Goal: Ask a question

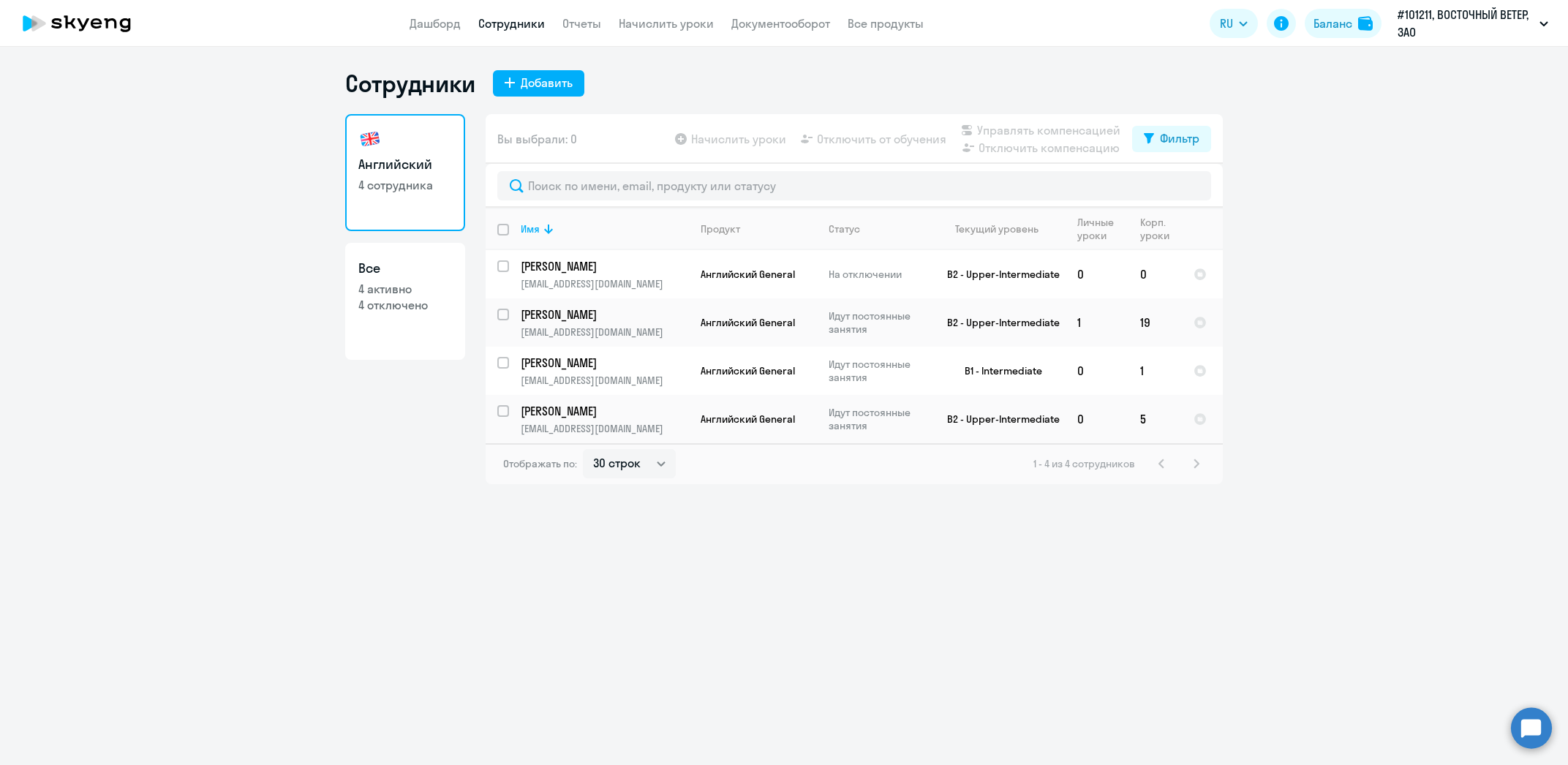
select select "30"
click at [1487, 352] on ng-component "Сотрудники Добавить Английский 4 сотрудника Все 4 активно 4 отключено Вы выбрал…" at bounding box center [784, 277] width 1568 height 415
click at [1532, 726] on circle at bounding box center [1531, 727] width 41 height 41
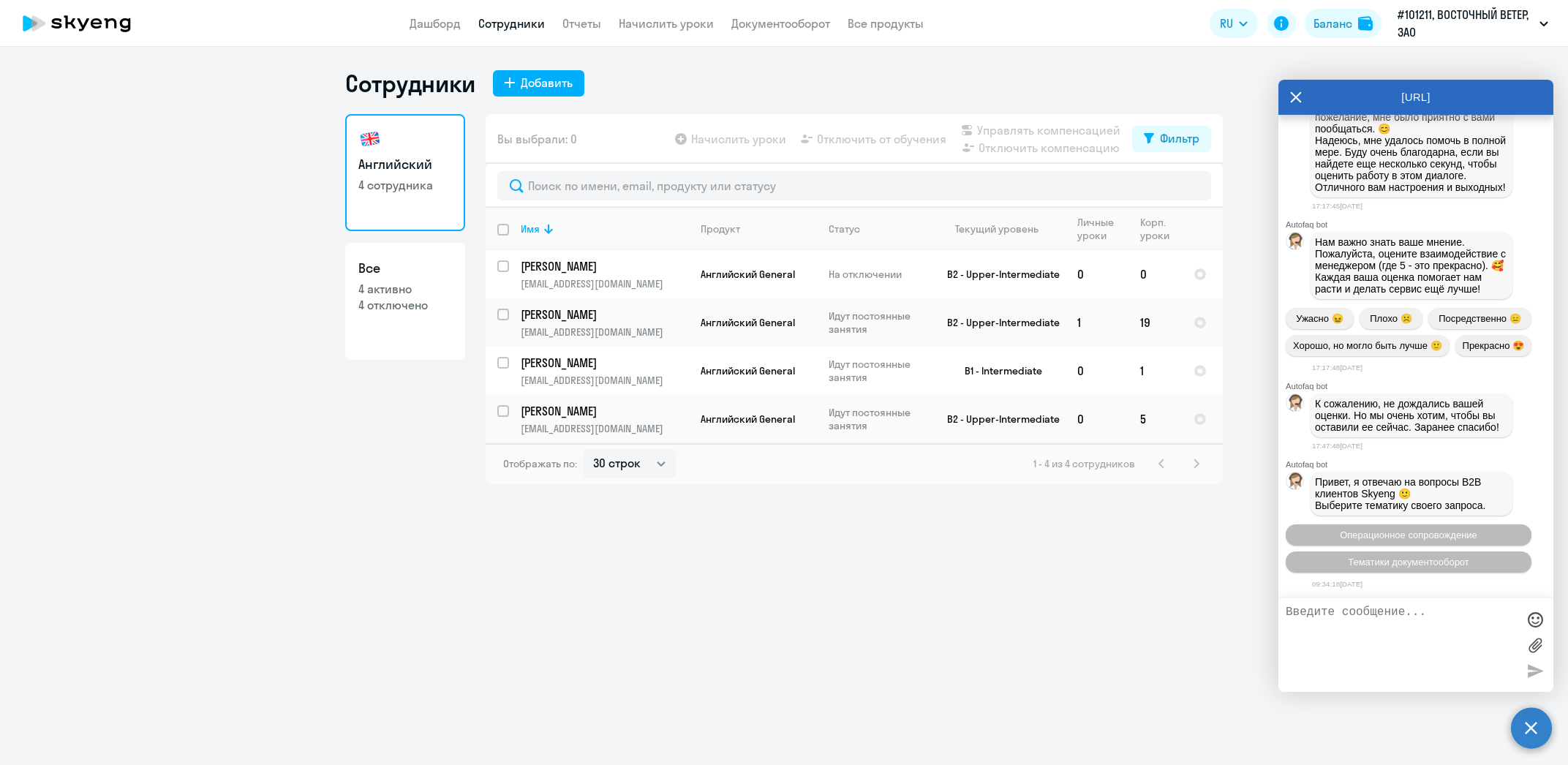
scroll to position [9811, 0]
click at [1378, 630] on textarea at bounding box center [1401, 645] width 231 height 79
type textarea "з"
click at [1413, 665] on textarea "Здравствуйте нужен счет с указанием платежа на пакет из 16 занятий для [PERSON_…" at bounding box center [1401, 645] width 231 height 79
click at [1422, 638] on textarea "Здравствуйте нужен счет с указанием платежа на пакет из 16 занятий для [PERSON_…" at bounding box center [1401, 645] width 231 height 79
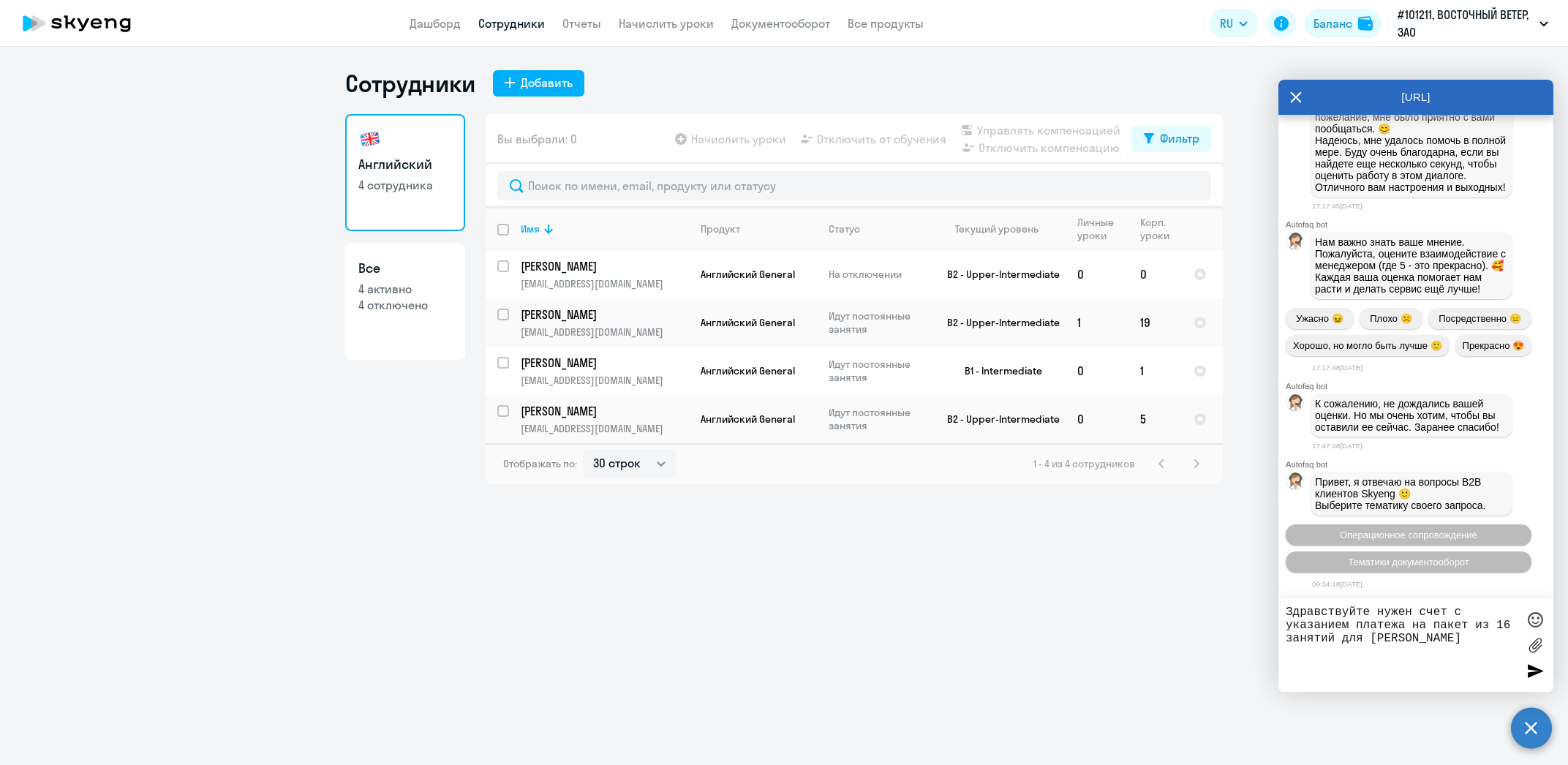
type textarea "Здравствуйте нужен счет с указанием платежа на пакет из 16 занятий для [PERSON_…"
click at [1531, 671] on div at bounding box center [1535, 670] width 22 height 22
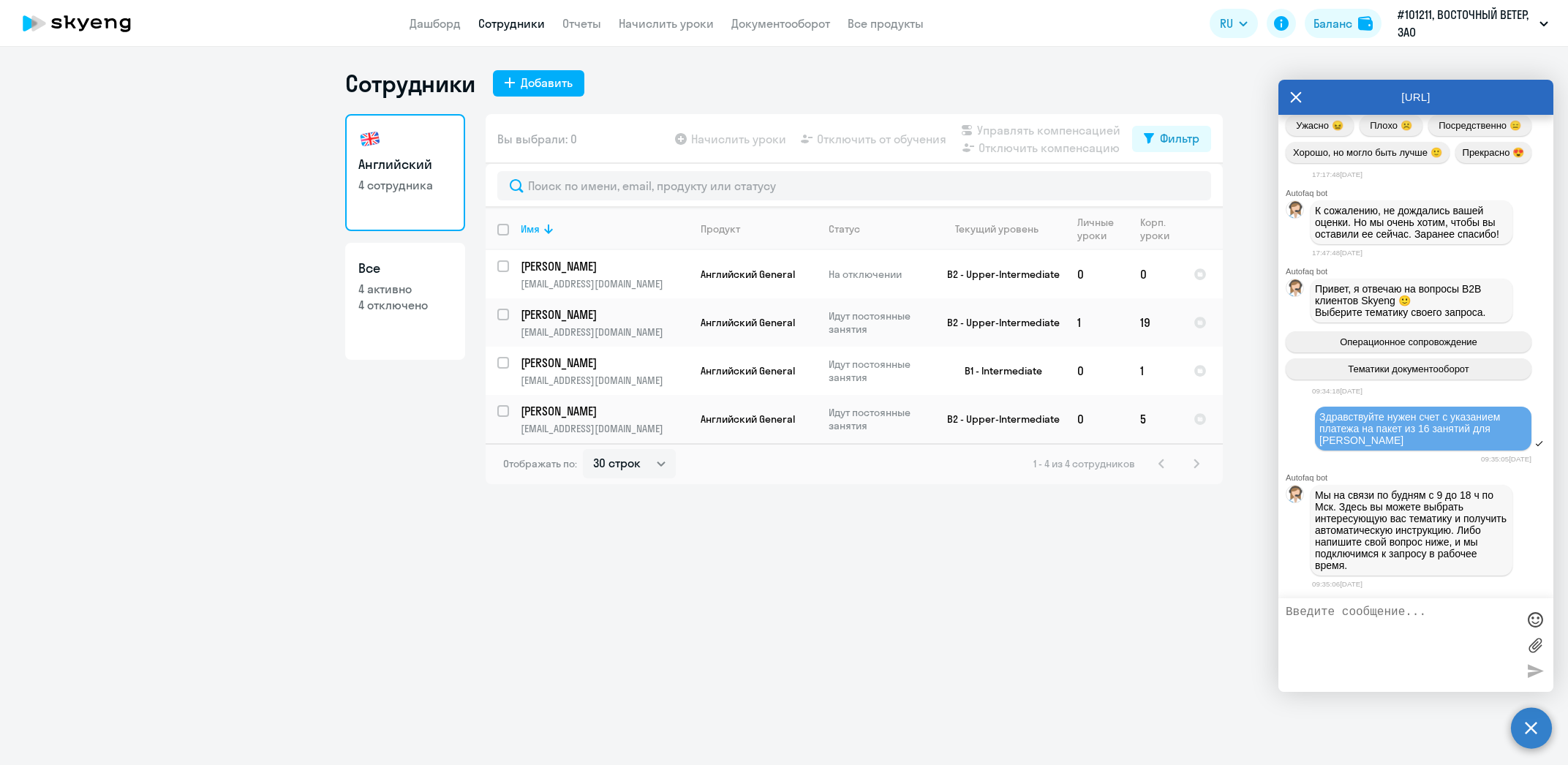
scroll to position [10128, 0]
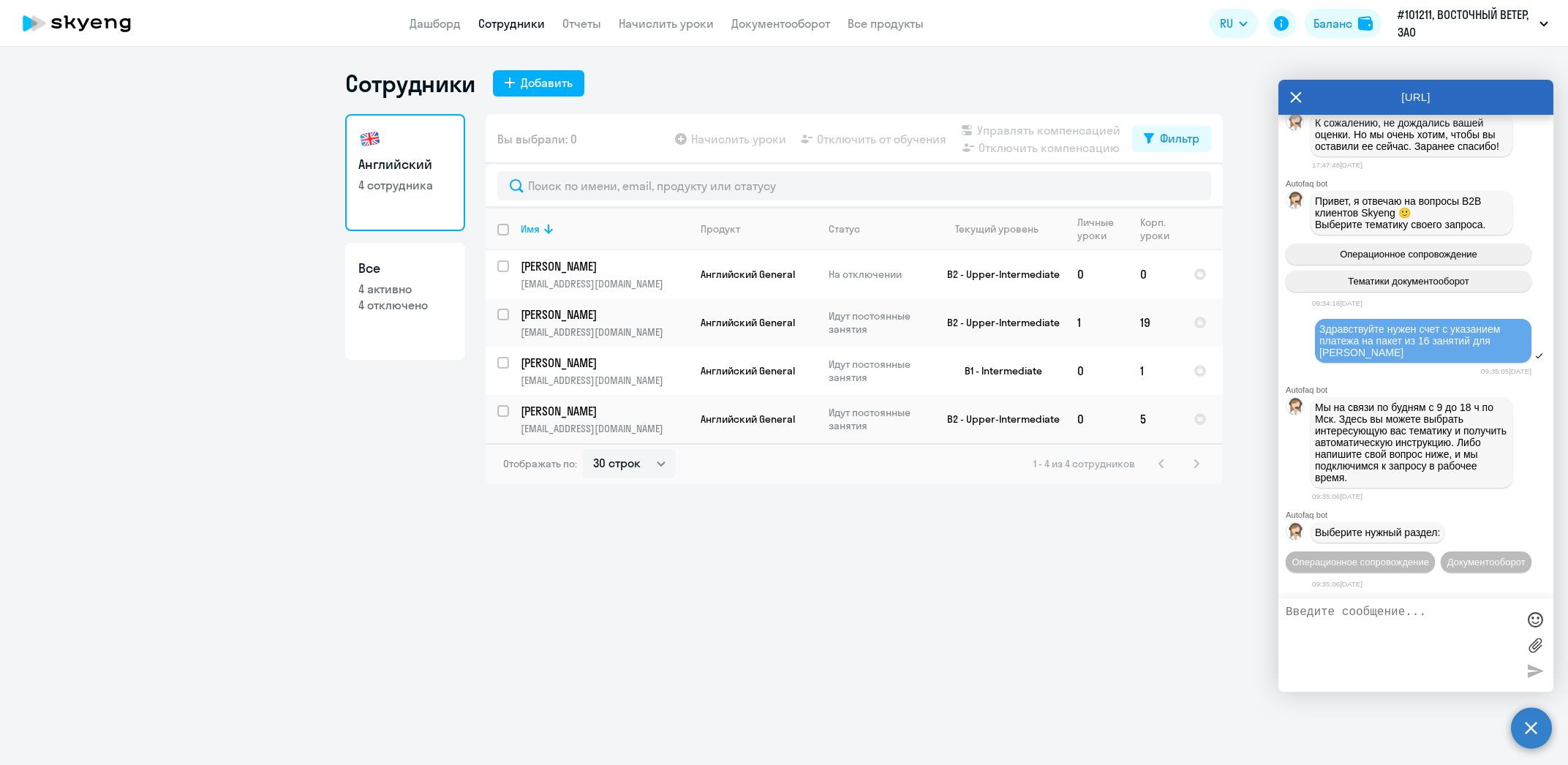
drag, startPoint x: 1428, startPoint y: 317, endPoint x: 1313, endPoint y: 290, distance: 118.1
click at [1313, 318] on div "Здравствуйте нужен счет с указанием платежа на пакет из 16 занятий для [PERSON_…" at bounding box center [1415, 341] width 275 height 48
copy span "Здравствуйте нужен счет с указанием платежа на пакет из 16 занятий для [PERSON_…"
click at [1345, 624] on textarea at bounding box center [1401, 645] width 231 height 79
paste textarea "Здравствуйте нужен счет с указанием платежа на пакет из 16 занятий для [PERSON_…"
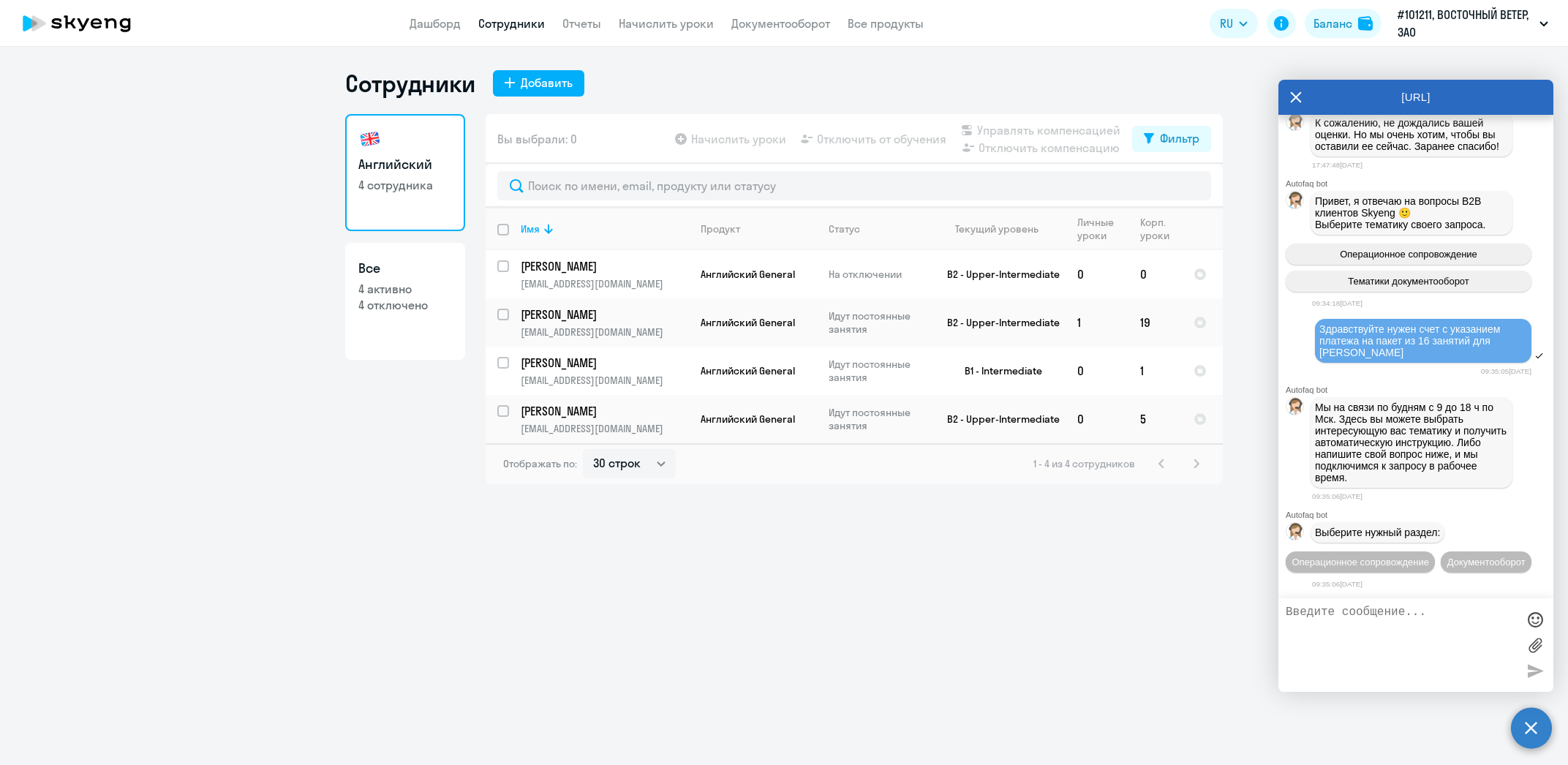
type textarea "Здравствуйте нужен счет с указанием платежа на пакет из 16 занятий для [PERSON_…"
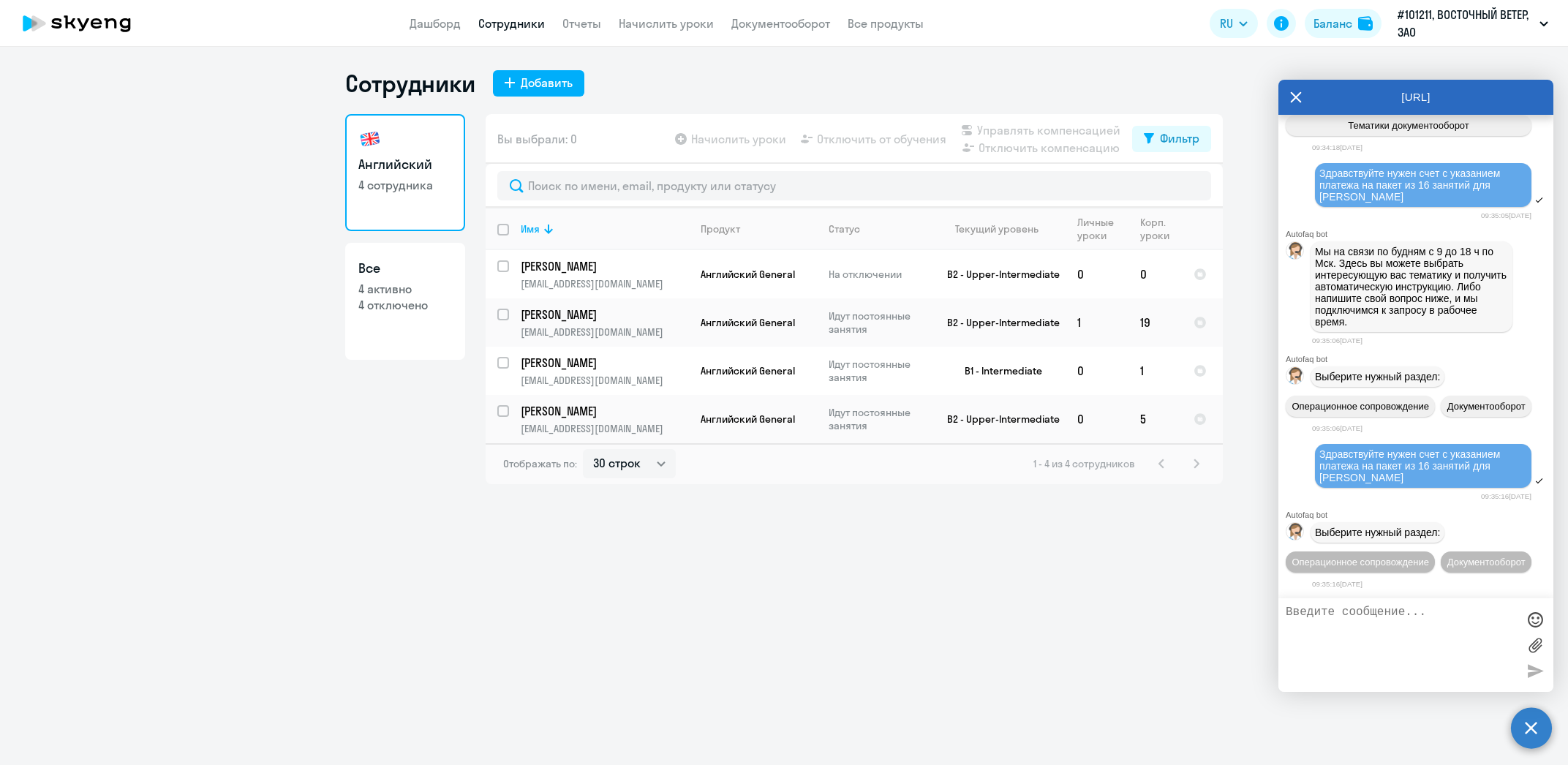
scroll to position [10315, 0]
click at [1415, 552] on button "Операционное сопровождение" at bounding box center [1360, 562] width 149 height 21
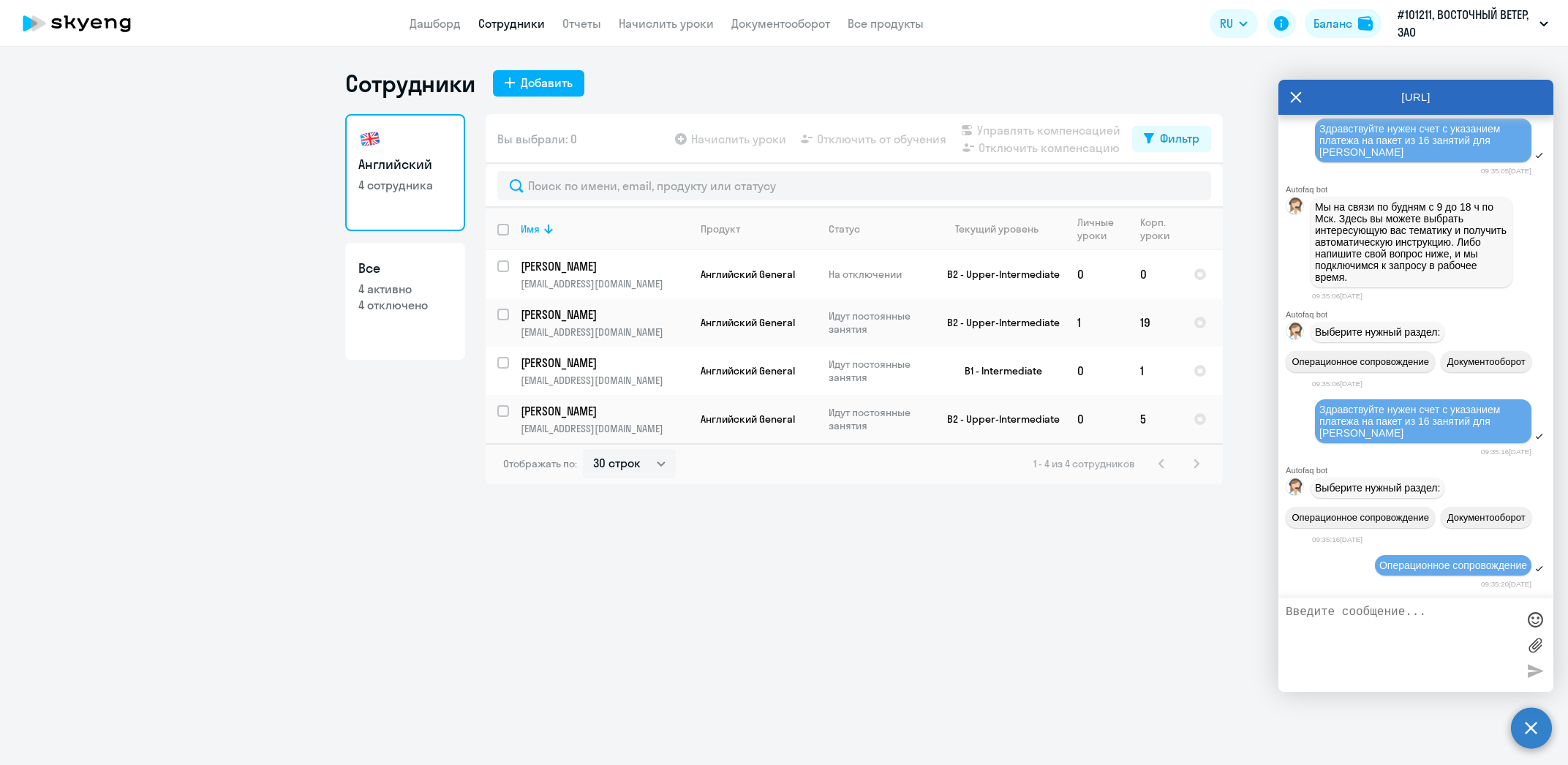
scroll to position [10478, 0]
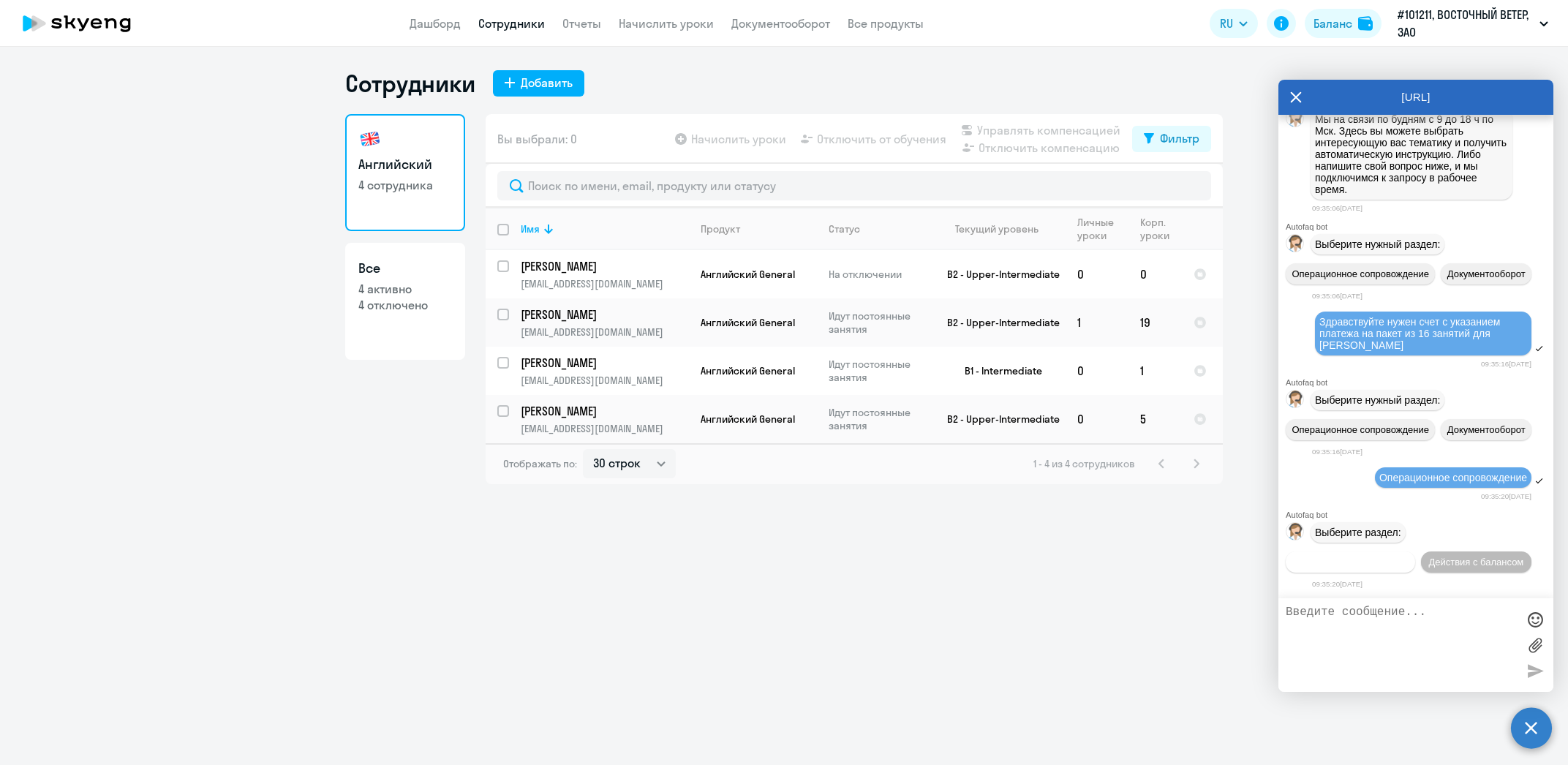
click at [1401, 556] on span "Действия по сотрудникам" at bounding box center [1350, 562] width 114 height 11
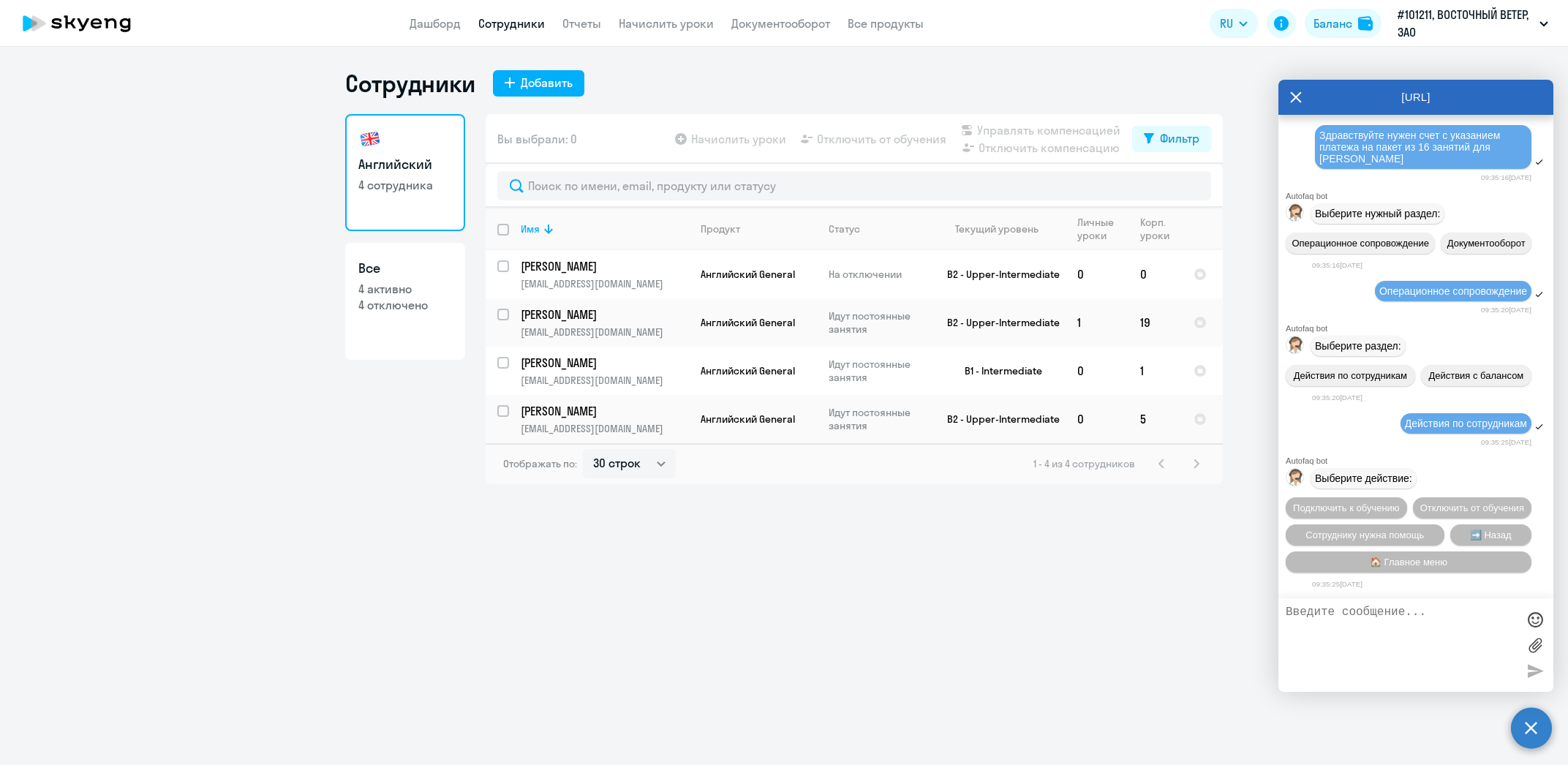
scroll to position [10698, 0]
click at [1380, 628] on textarea at bounding box center [1401, 645] width 231 height 79
type textarea "оператор"
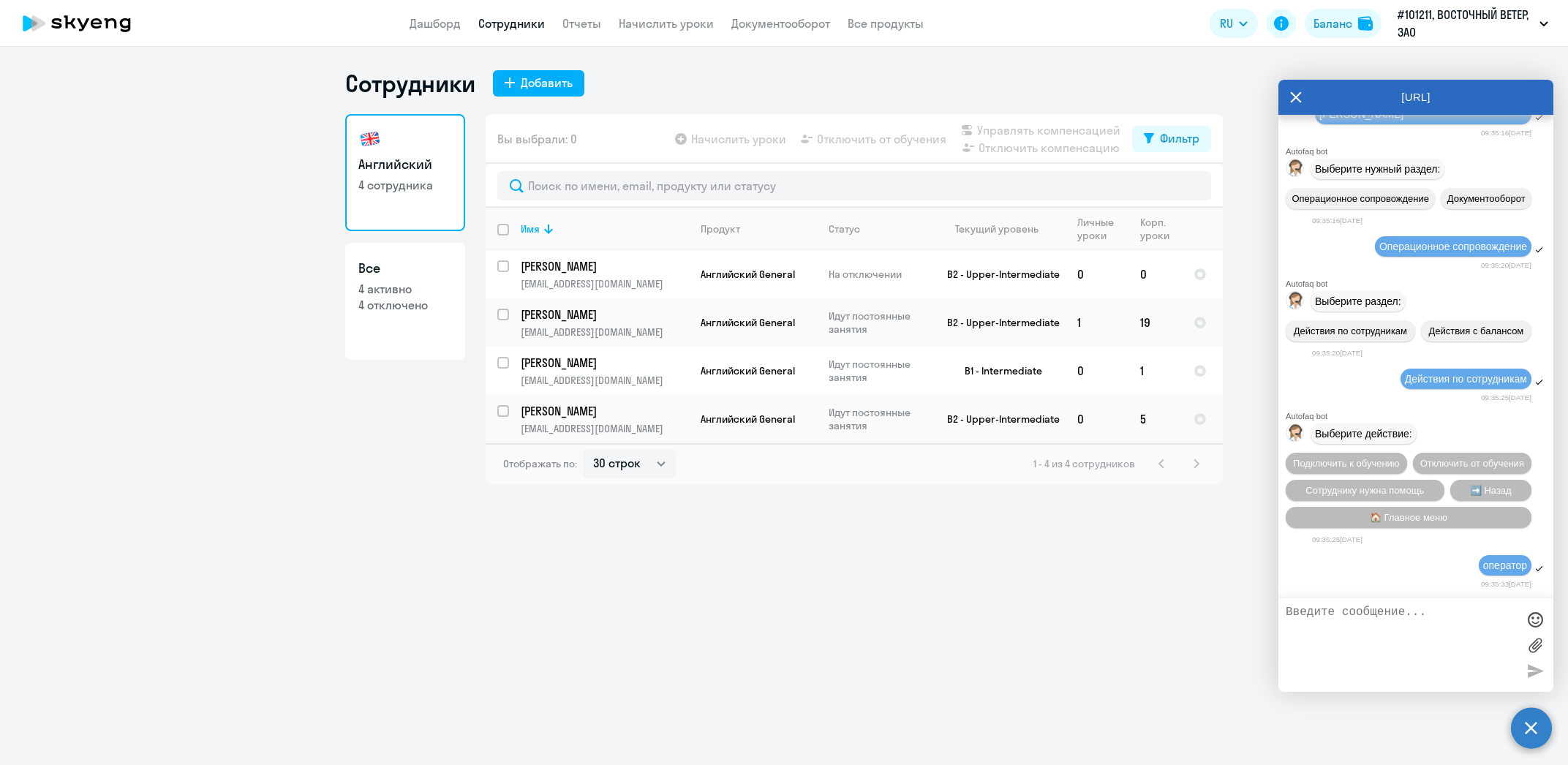
scroll to position [10742, 0]
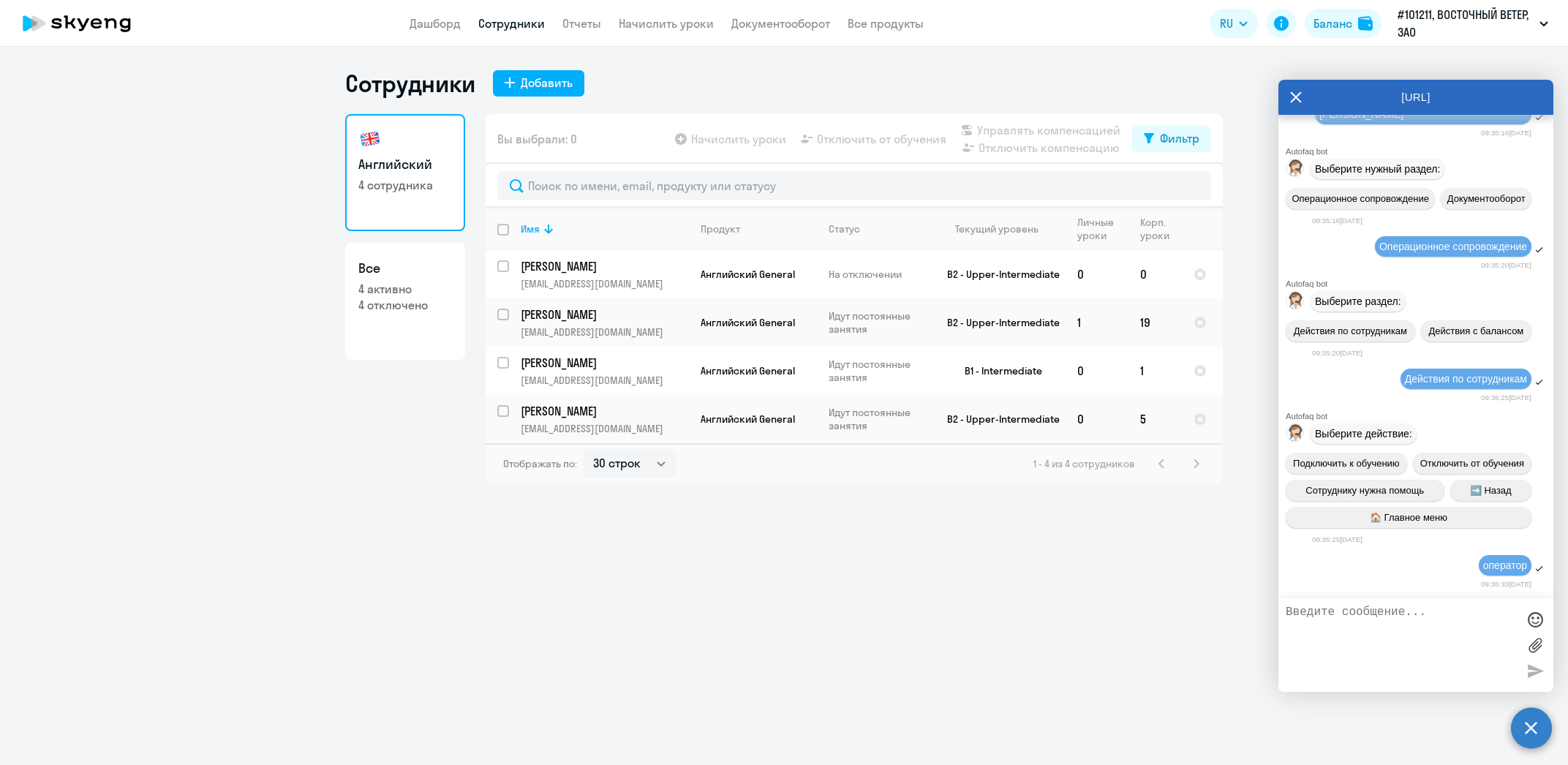
paste textarea "Здравствуйте нужен счет с указанием платежа на пакет из 16 занятий для [PERSON_…"
type textarea "Здравствуйте нужен счет с указанием платежа на пакет из 16 занятий для [PERSON_…"
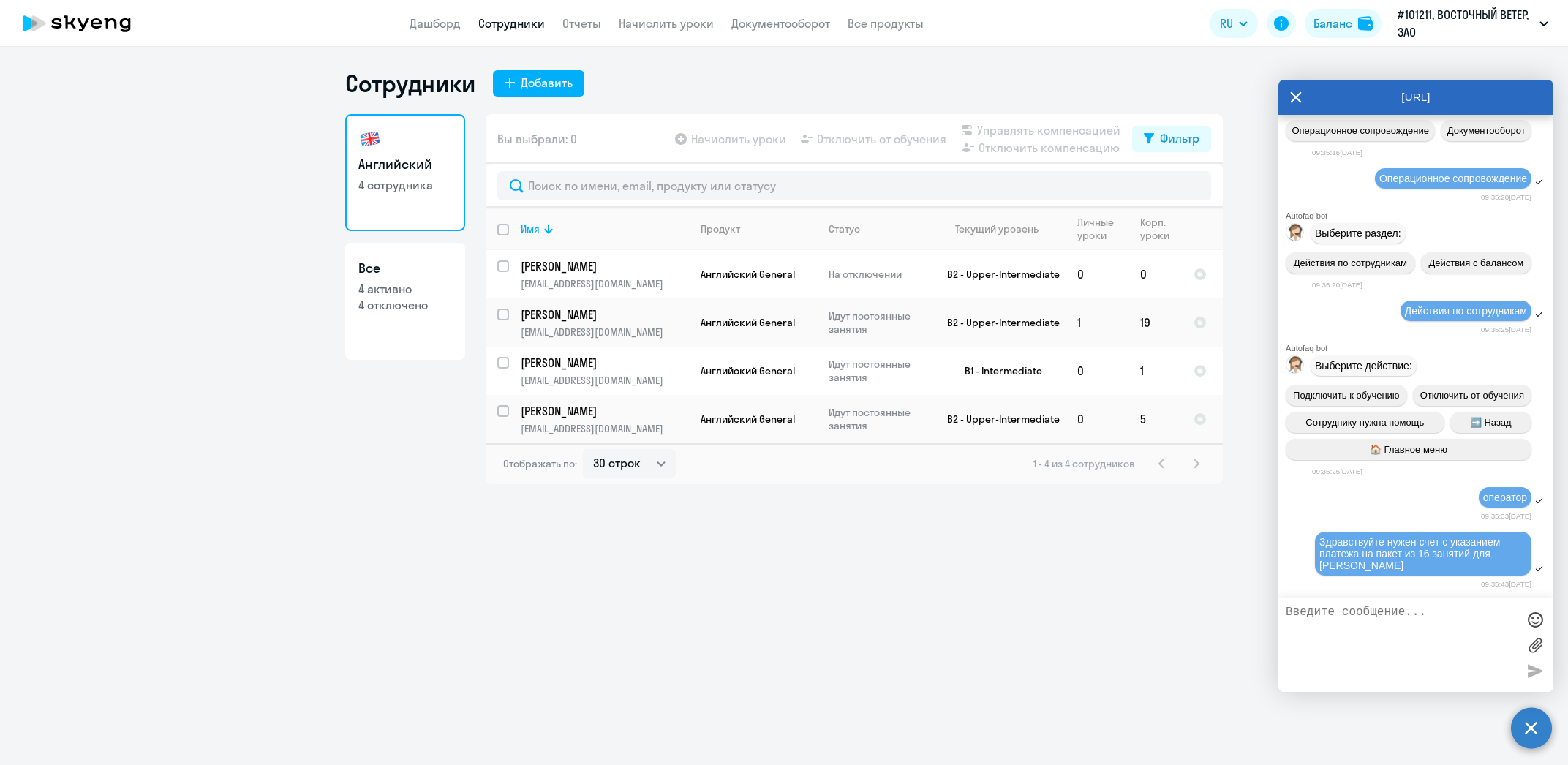
scroll to position [10812, 0]
click at [1437, 624] on textarea at bounding box center [1401, 645] width 231 height 79
